Goal: Transaction & Acquisition: Purchase product/service

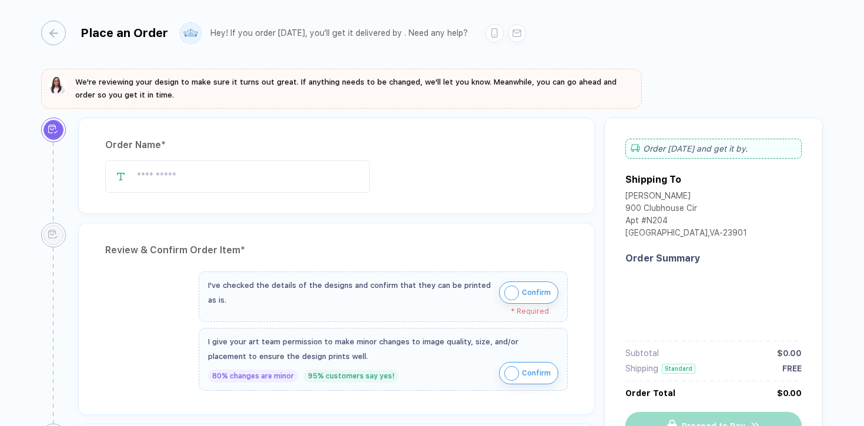
type input "**********"
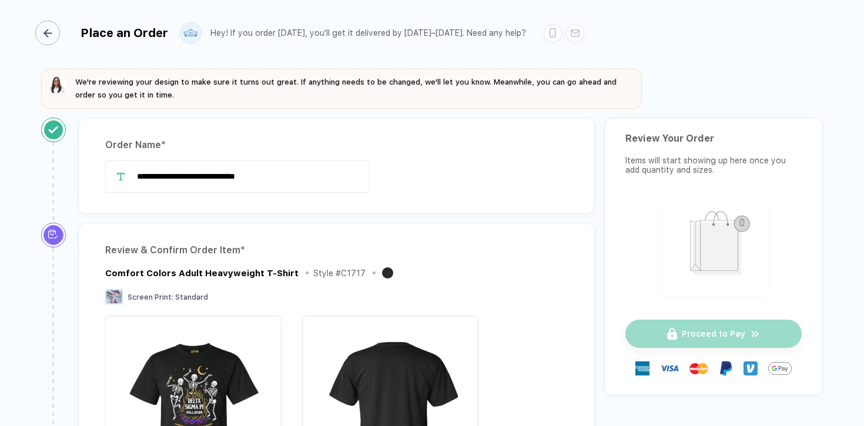
click at [47, 32] on icon "button" at bounding box center [48, 33] width 9 height 9
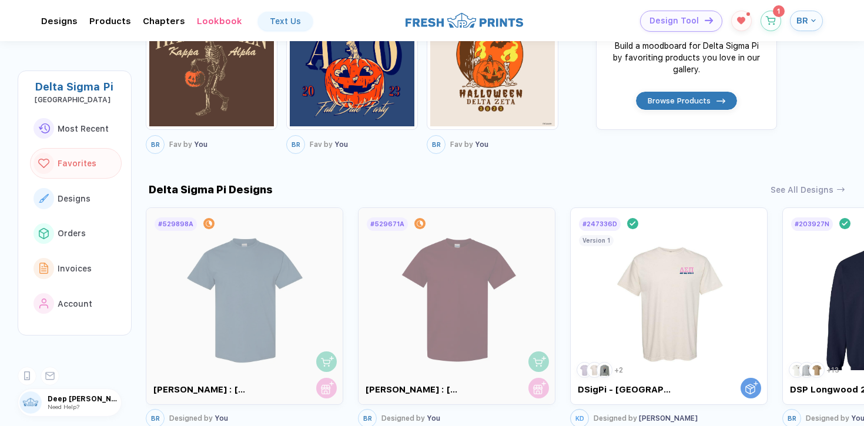
scroll to position [673, 0]
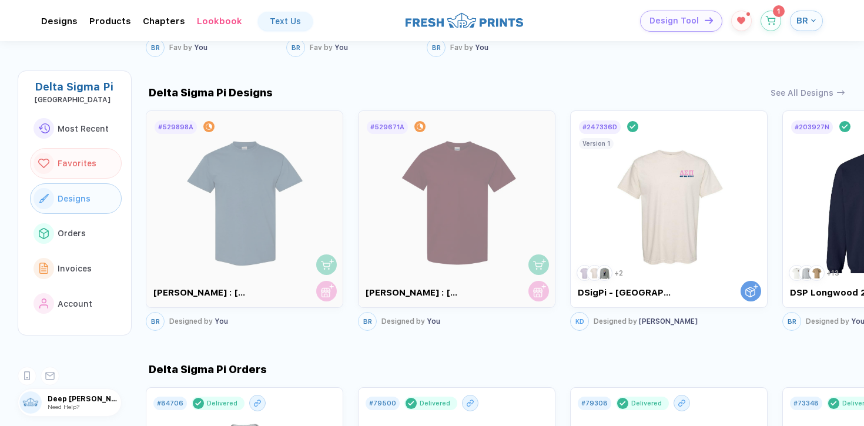
click at [83, 198] on span "Designs" at bounding box center [74, 198] width 33 height 9
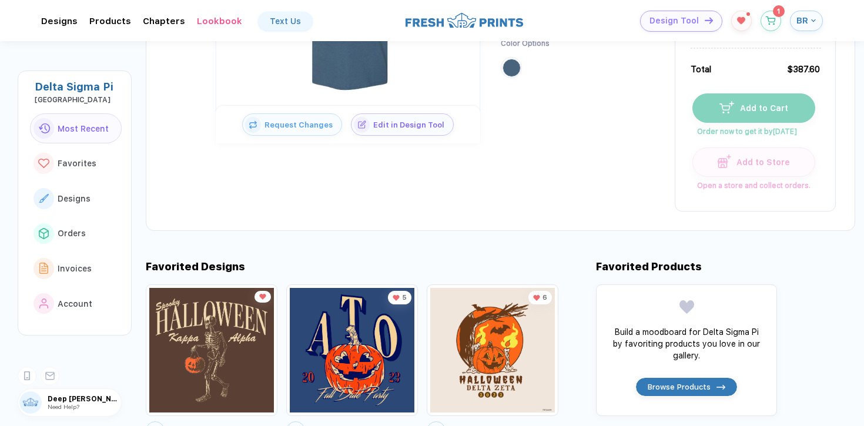
scroll to position [0, 0]
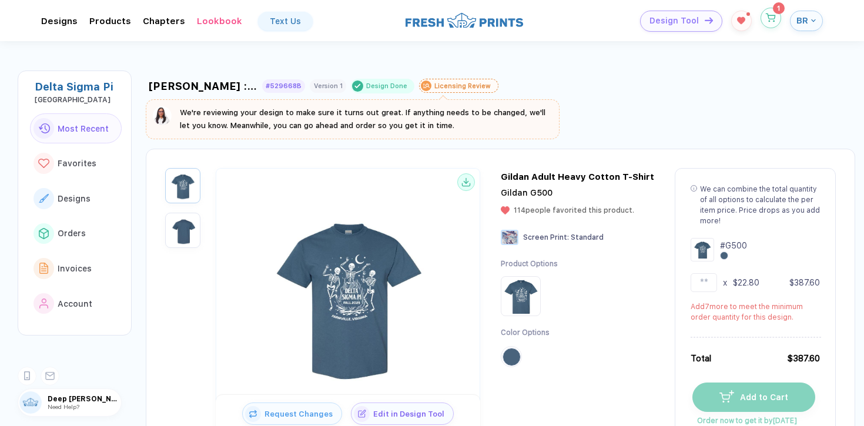
click at [773, 17] on icon "button" at bounding box center [771, 18] width 10 height 9
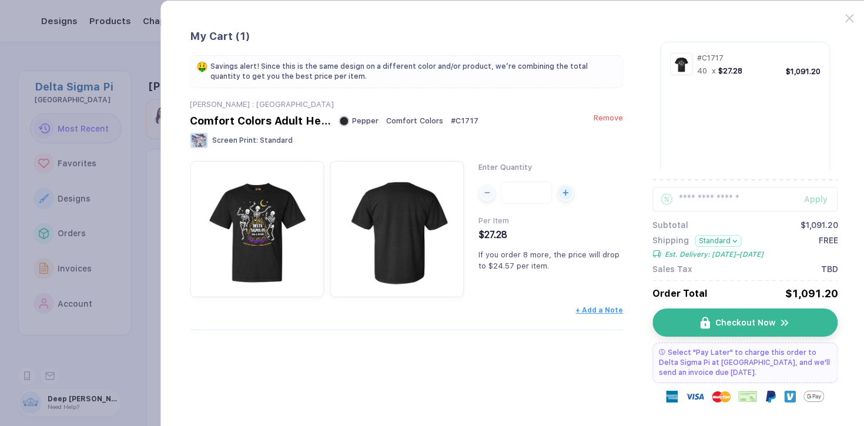
click at [604, 122] on span "Remove" at bounding box center [608, 117] width 29 height 9
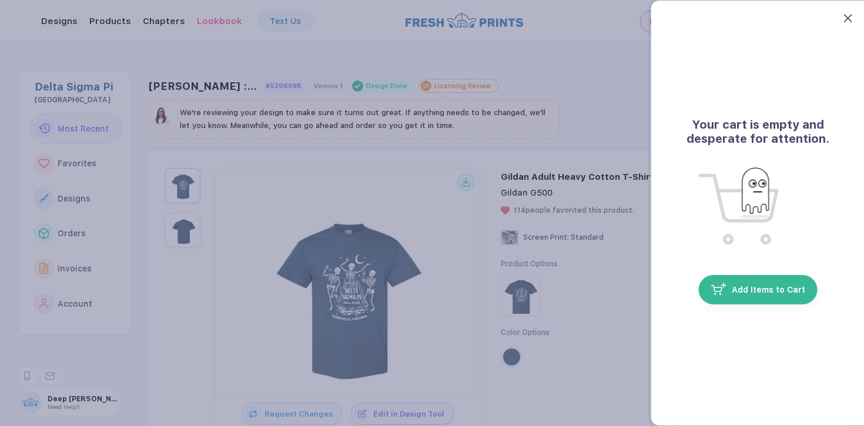
click at [847, 18] on icon at bounding box center [848, 18] width 8 height 8
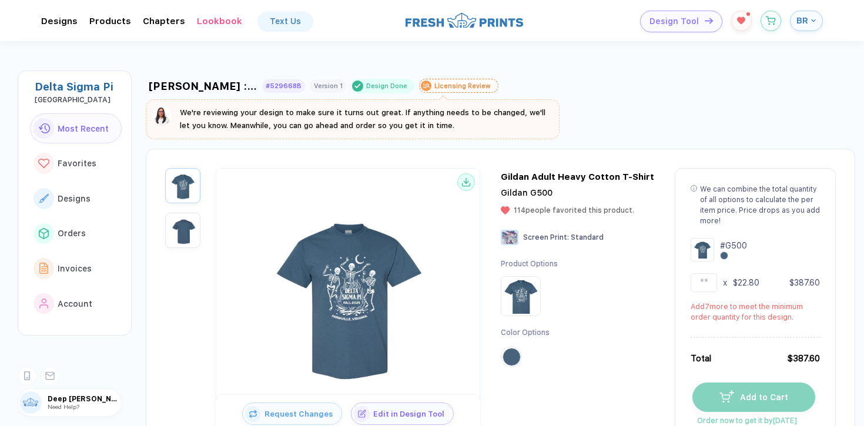
click at [804, 18] on span "BR" at bounding box center [803, 20] width 12 height 11
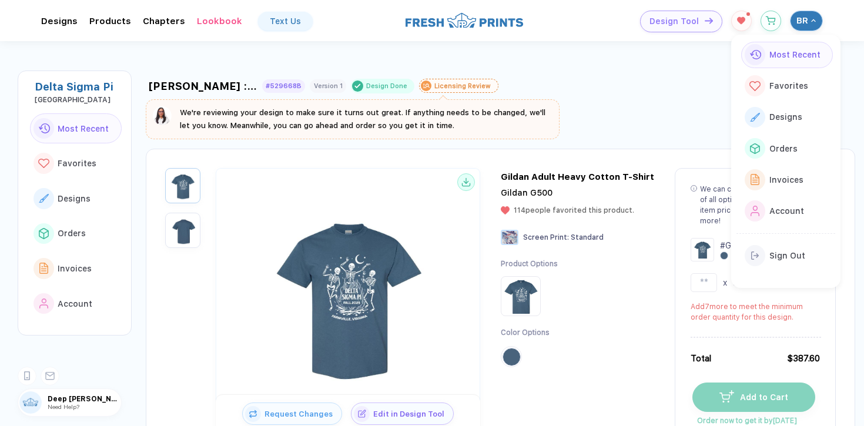
click at [793, 50] on span "Most Recent" at bounding box center [795, 54] width 51 height 9
click at [780, 122] on div "Designs" at bounding box center [784, 117] width 36 height 13
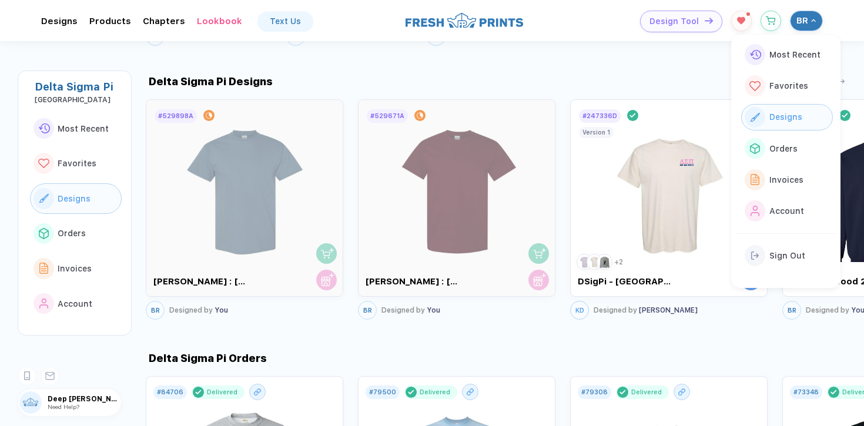
scroll to position [689, 0]
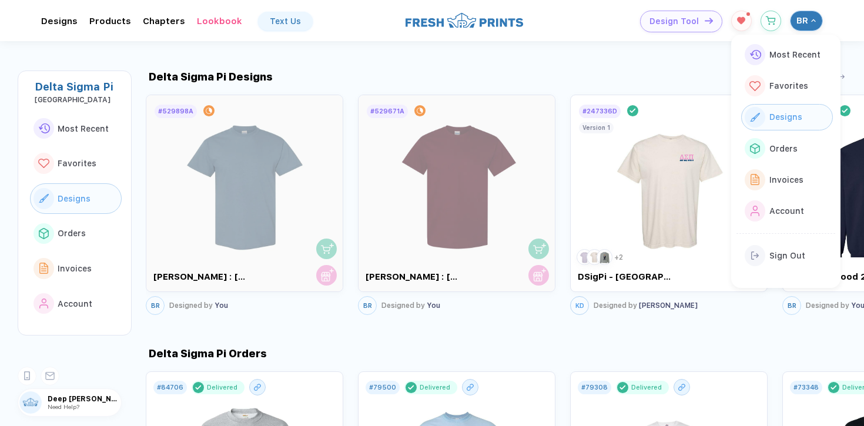
click at [594, 52] on div "Delta Sigma Pi Designs See All Designs # 529898A In Progress [PERSON_NAME] : [G…" at bounding box center [505, 179] width 719 height 277
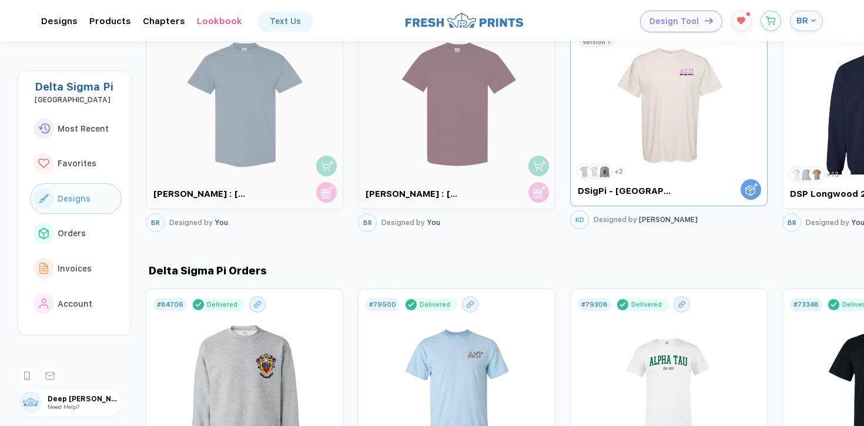
scroll to position [653, 0]
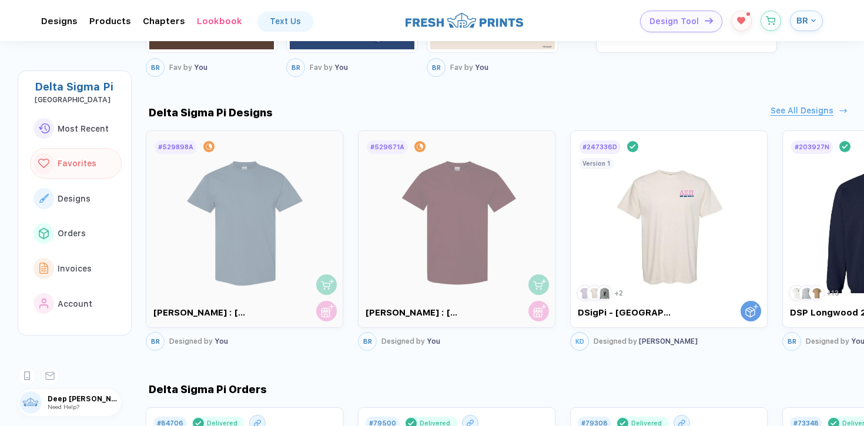
click at [805, 110] on div "See All Designs" at bounding box center [802, 111] width 63 height 10
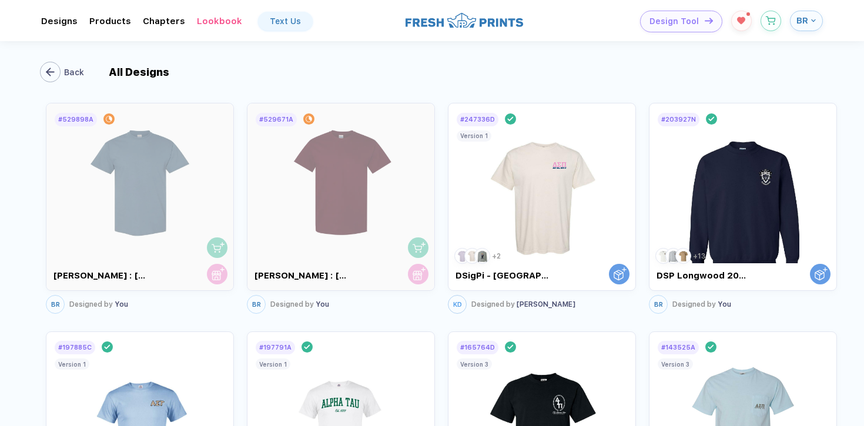
click at [61, 68] on button "Back" at bounding box center [64, 72] width 45 height 21
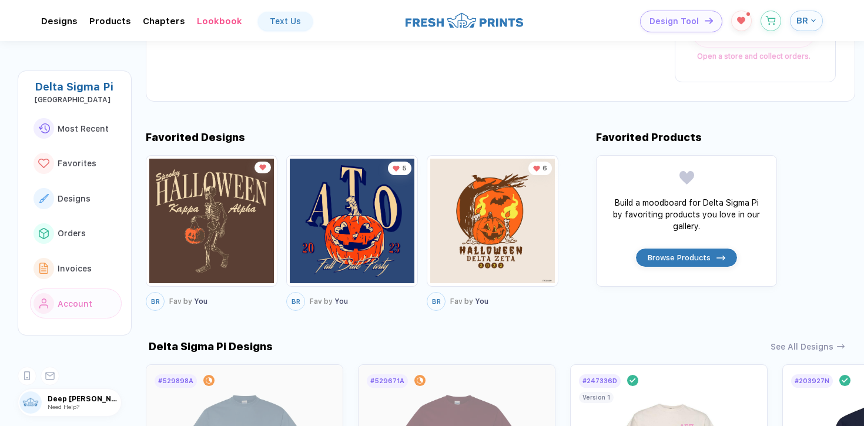
scroll to position [437, 0]
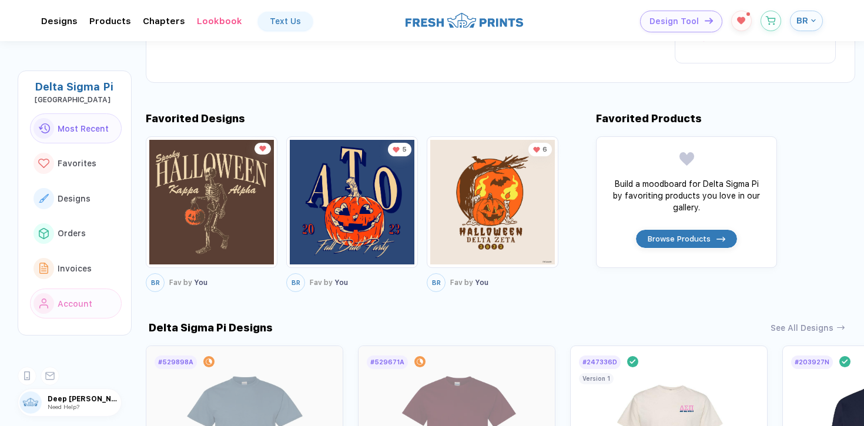
click at [79, 129] on span "Most Recent" at bounding box center [83, 128] width 51 height 9
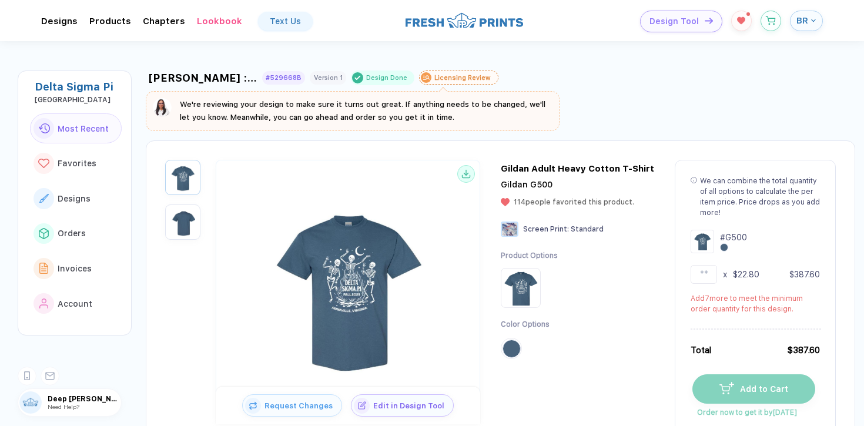
scroll to position [0, 0]
